Goal: Transaction & Acquisition: Purchase product/service

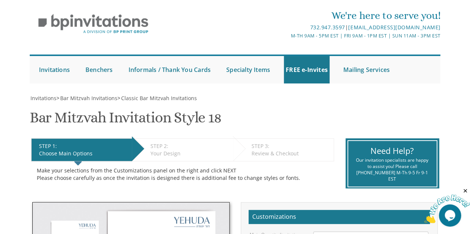
scroll to position [19, 0]
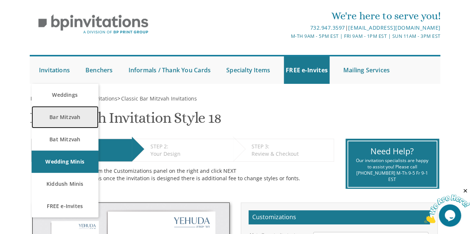
click at [59, 116] on link "Bar Mitzvah" at bounding box center [65, 117] width 67 height 22
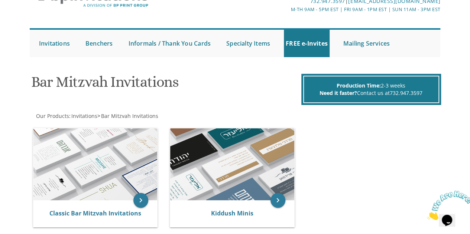
scroll to position [62, 0]
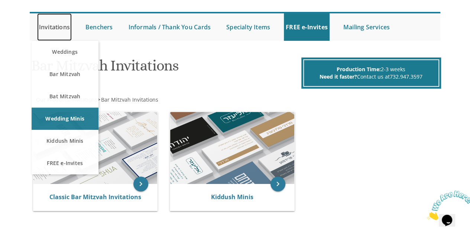
click at [52, 27] on link "Invitations" at bounding box center [54, 26] width 35 height 27
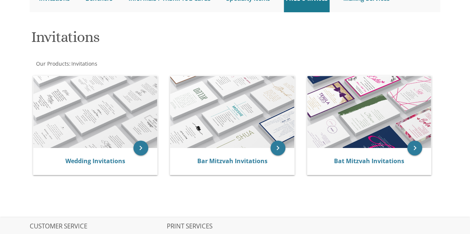
scroll to position [92, 0]
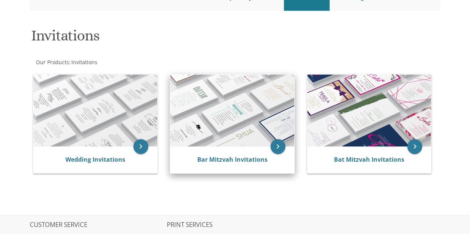
click at [247, 153] on div "Bar Mitzvah Invitations" at bounding box center [232, 160] width 124 height 27
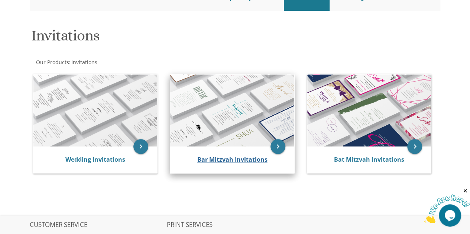
scroll to position [0, 0]
click at [247, 160] on link "Bar Mitzvah Invitations" at bounding box center [232, 160] width 70 height 8
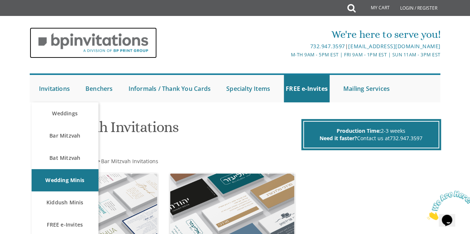
click at [90, 46] on img at bounding box center [93, 42] width 127 height 31
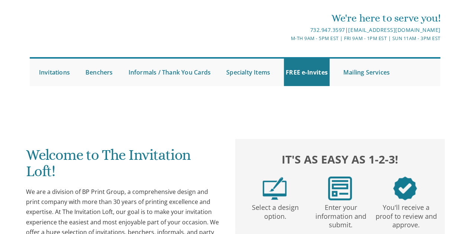
scroll to position [16, 0]
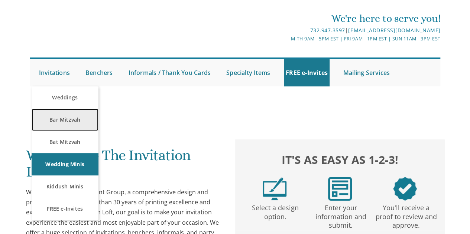
click at [66, 117] on link "Bar Mitzvah" at bounding box center [65, 120] width 67 height 22
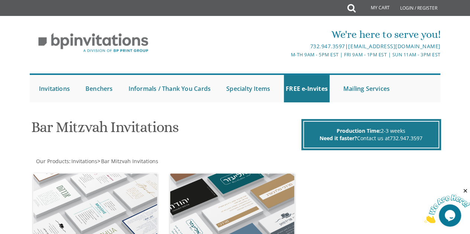
click at [3, 64] on div "We're here to serve you! 732.947.3597 | invitations@bpprintgroup.com M-Th 9am -…" at bounding box center [235, 63] width 470 height 87
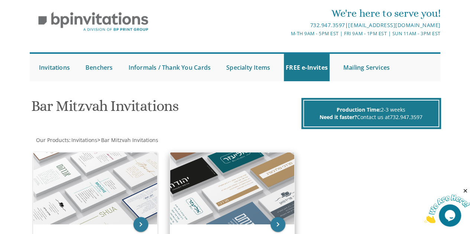
scroll to position [21, 0]
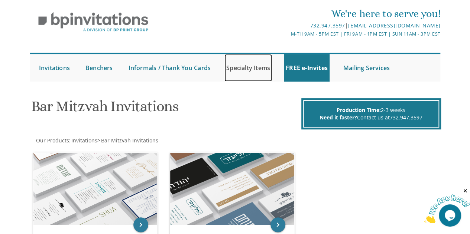
click at [257, 71] on link "Specialty Items" at bounding box center [248, 67] width 48 height 27
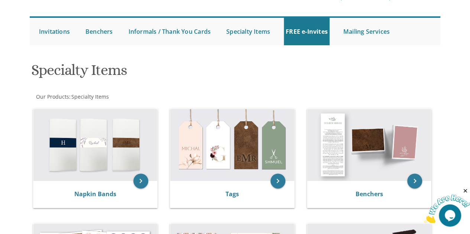
scroll to position [51, 0]
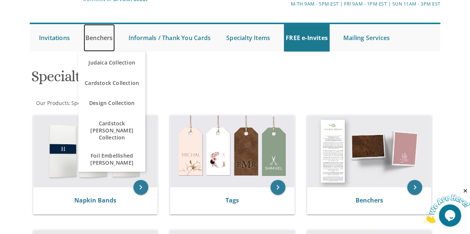
click at [102, 33] on link "Benchers" at bounding box center [99, 37] width 31 height 27
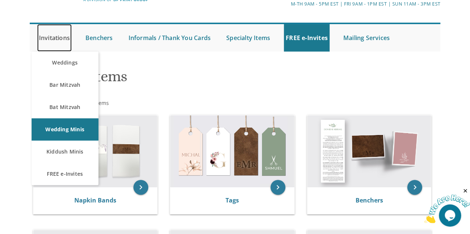
click at [67, 36] on link "Invitations" at bounding box center [54, 37] width 35 height 27
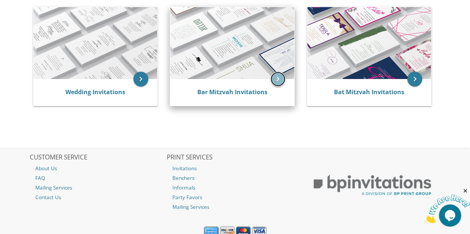
click at [276, 78] on icon "keyboard_arrow_right" at bounding box center [277, 79] width 15 height 15
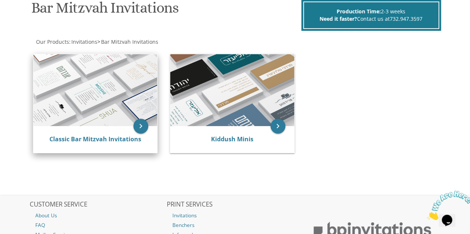
click at [62, 100] on img at bounding box center [95, 90] width 124 height 72
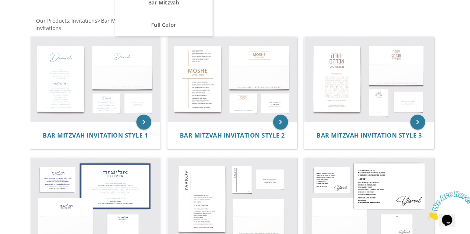
scroll to position [134, 0]
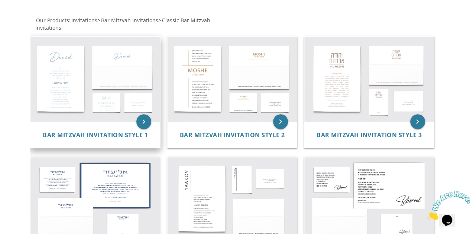
click at [153, 65] on img at bounding box center [95, 79] width 130 height 85
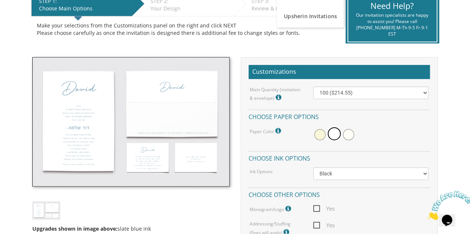
scroll to position [165, 0]
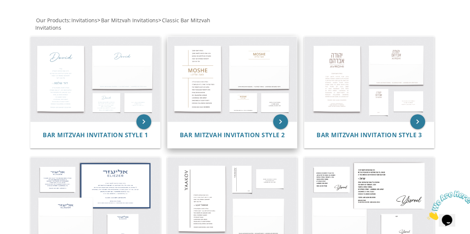
click at [260, 86] on img at bounding box center [233, 79] width 130 height 85
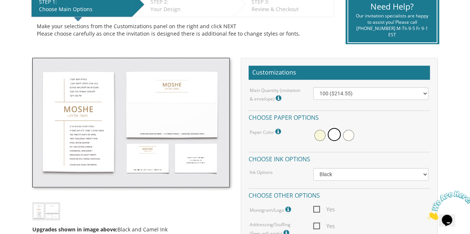
scroll to position [166, 0]
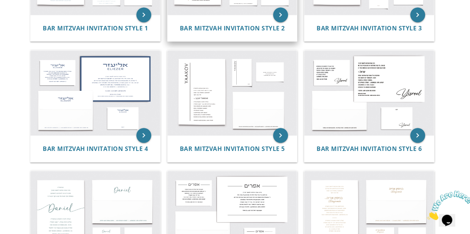
scroll to position [242, 0]
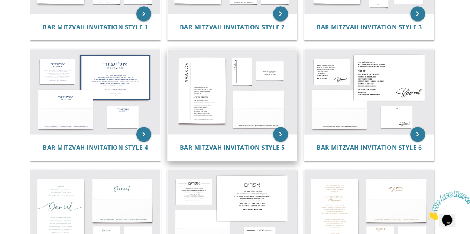
click at [226, 101] on img at bounding box center [233, 91] width 130 height 85
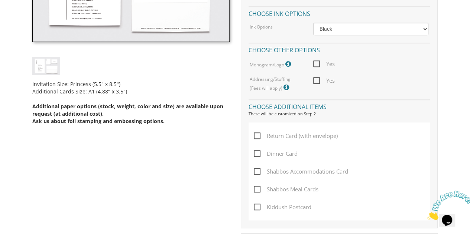
scroll to position [310, 0]
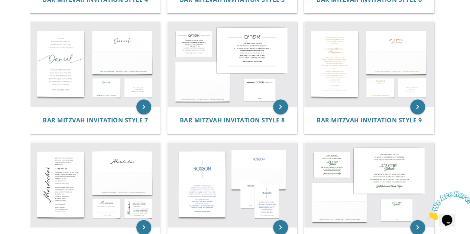
scroll to position [394, 0]
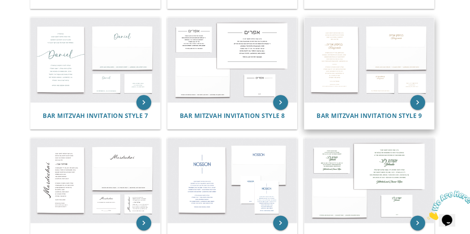
click at [350, 58] on img at bounding box center [369, 59] width 130 height 85
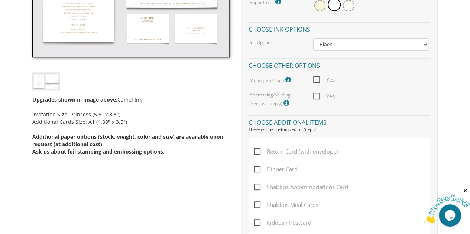
scroll to position [295, 0]
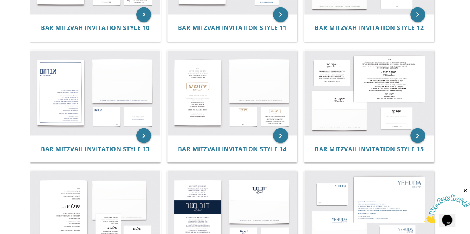
scroll to position [606, 0]
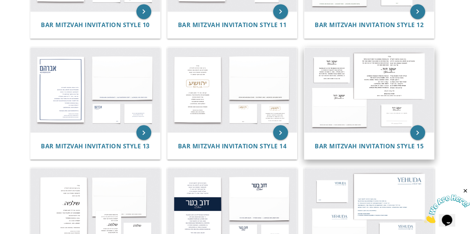
click at [386, 66] on img at bounding box center [369, 90] width 130 height 85
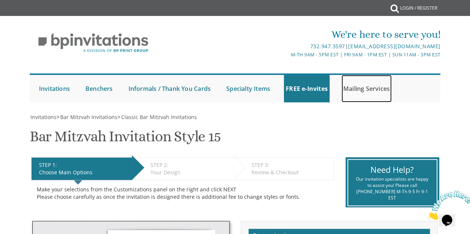
click at [363, 89] on link "Mailing Services" at bounding box center [366, 88] width 50 height 27
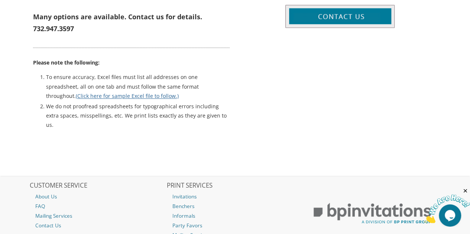
scroll to position [413, 0]
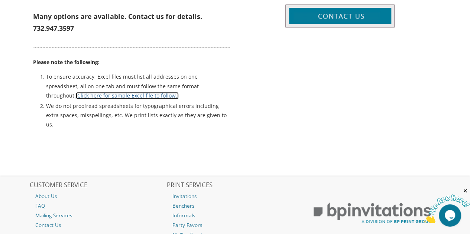
click at [79, 95] on link "(Click here for sample Excel file to follow.)" at bounding box center [127, 95] width 103 height 7
